Goal: Information Seeking & Learning: Learn about a topic

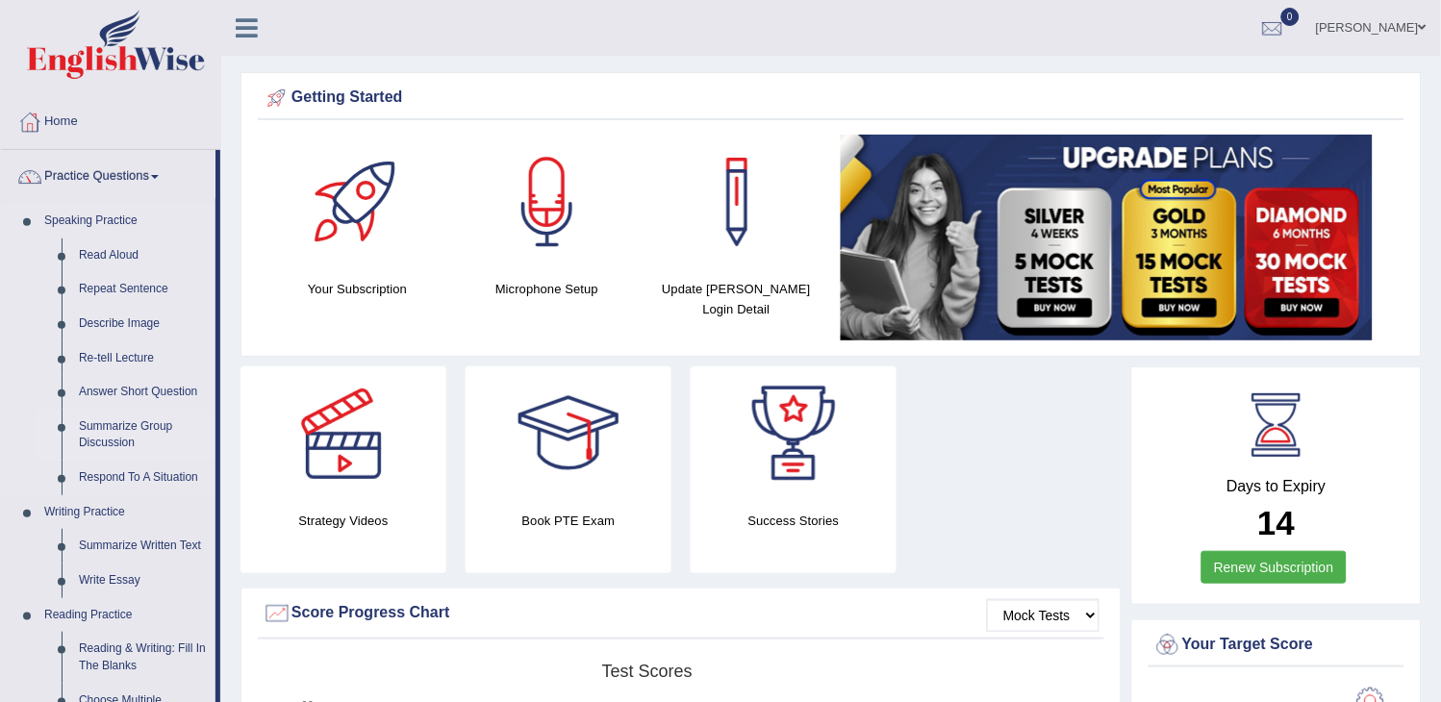
click at [102, 414] on link "Summarize Group Discussion" at bounding box center [142, 435] width 145 height 51
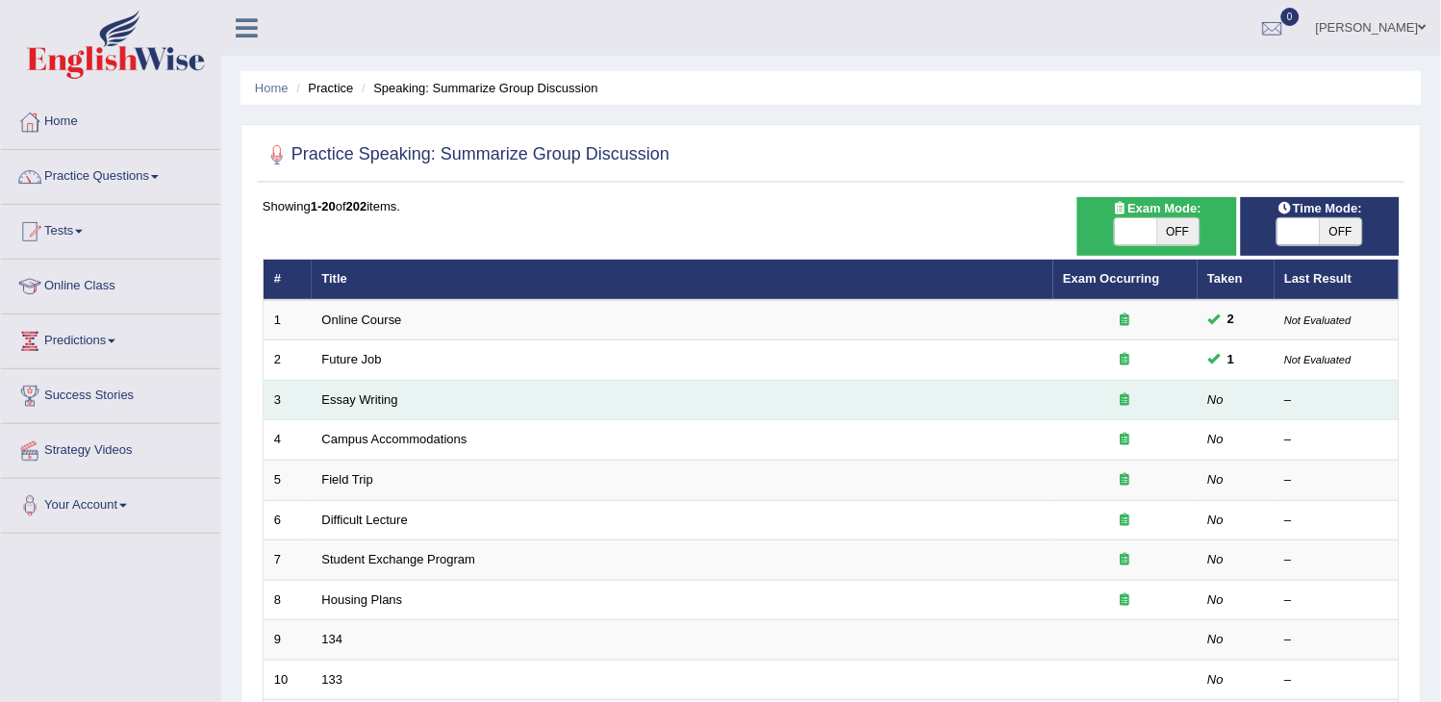
click at [348, 390] on td "Essay Writing" at bounding box center [683, 400] width 742 height 40
click at [350, 395] on link "Essay Writing" at bounding box center [360, 400] width 76 height 14
